Goal: Information Seeking & Learning: Learn about a topic

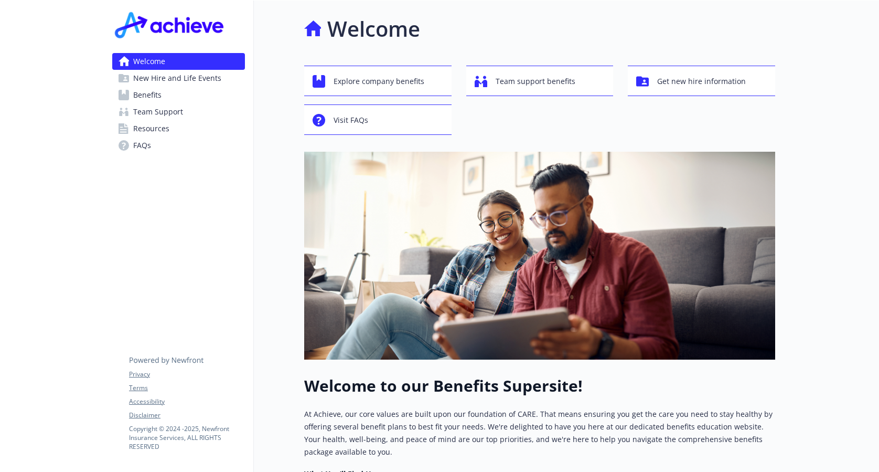
click at [151, 92] on span "Benefits" at bounding box center [147, 95] width 28 height 17
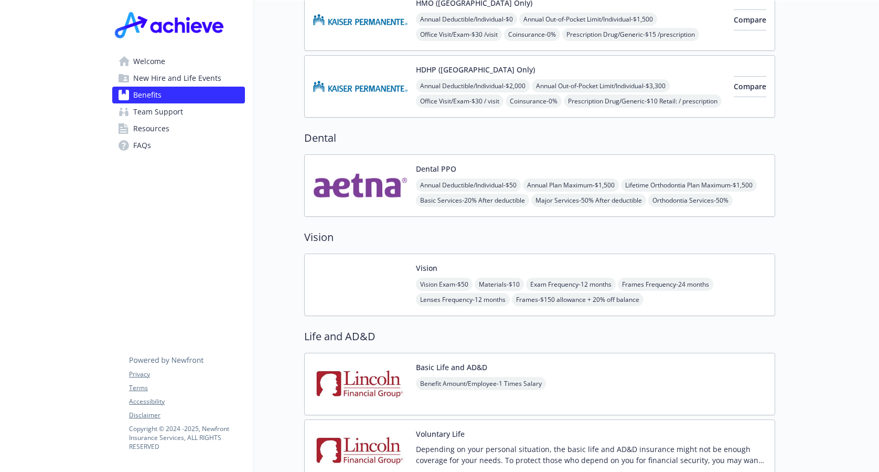
scroll to position [630, 0]
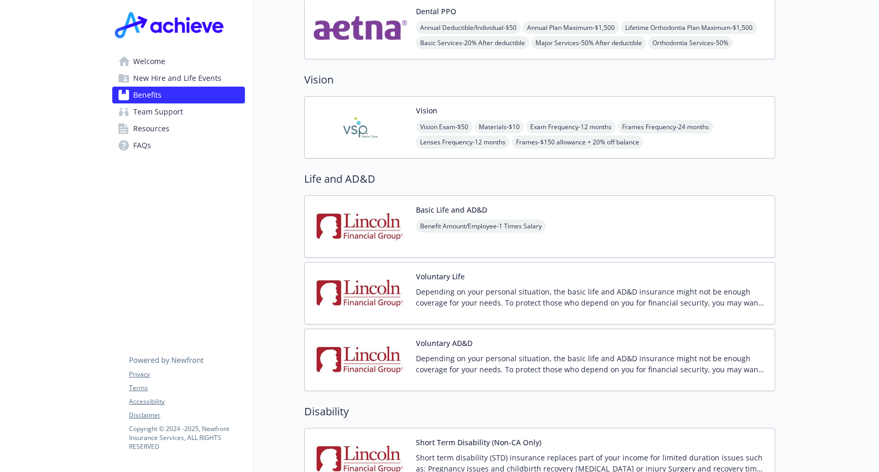
click at [357, 96] on div "Vision Vision Exam - $50 Materials - $10 Exam Frequency - 12 months Frames Freq…" at bounding box center [539, 127] width 471 height 62
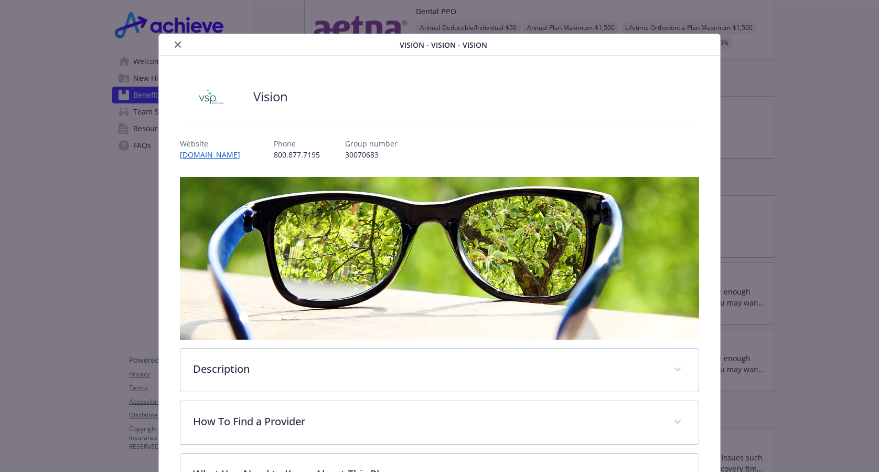
scroll to position [31, 0]
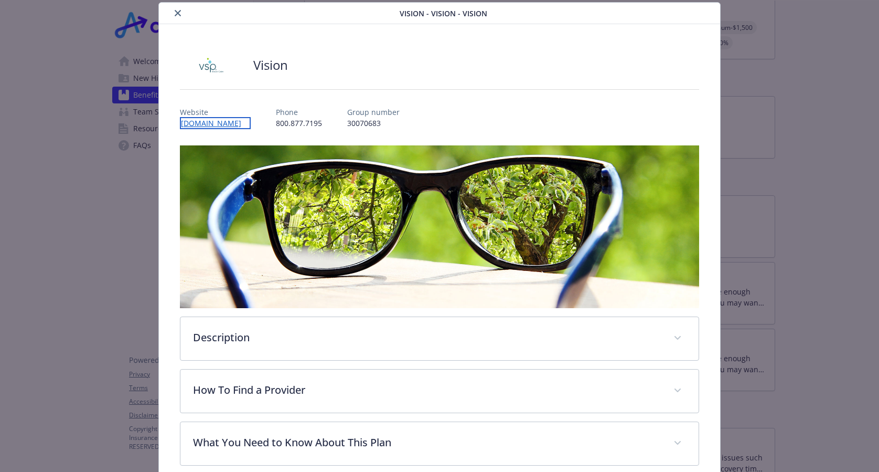
click at [200, 126] on link "[DOMAIN_NAME]" at bounding box center [215, 123] width 71 height 12
